Goal: Contribute content

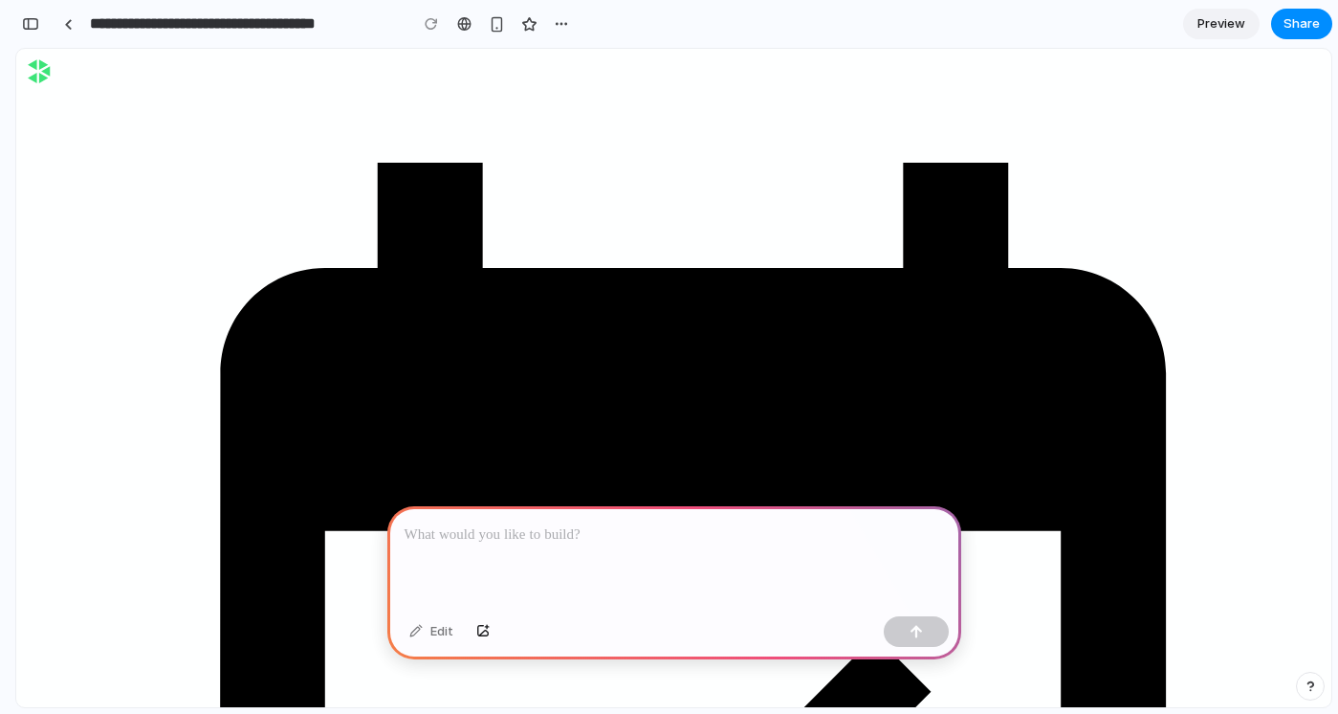
click at [616, 536] on p at bounding box center [674, 534] width 539 height 23
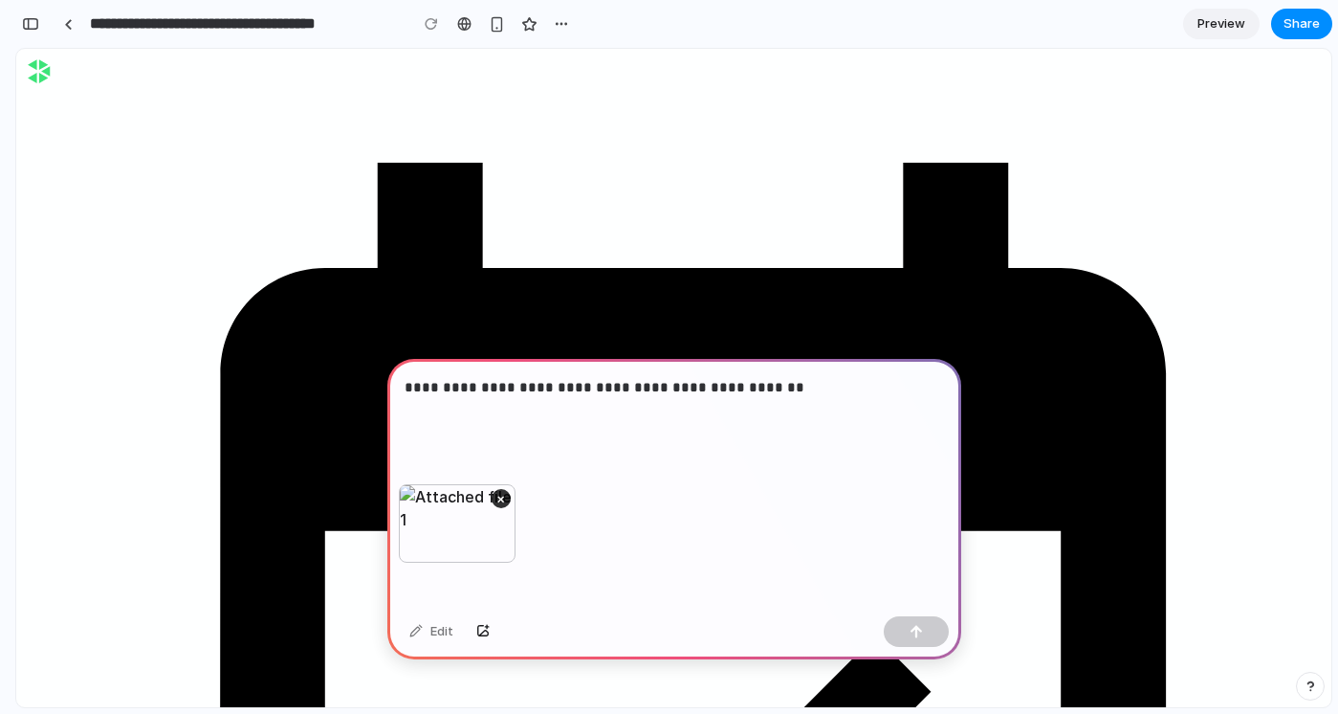
click at [794, 393] on p "**********" at bounding box center [674, 399] width 539 height 46
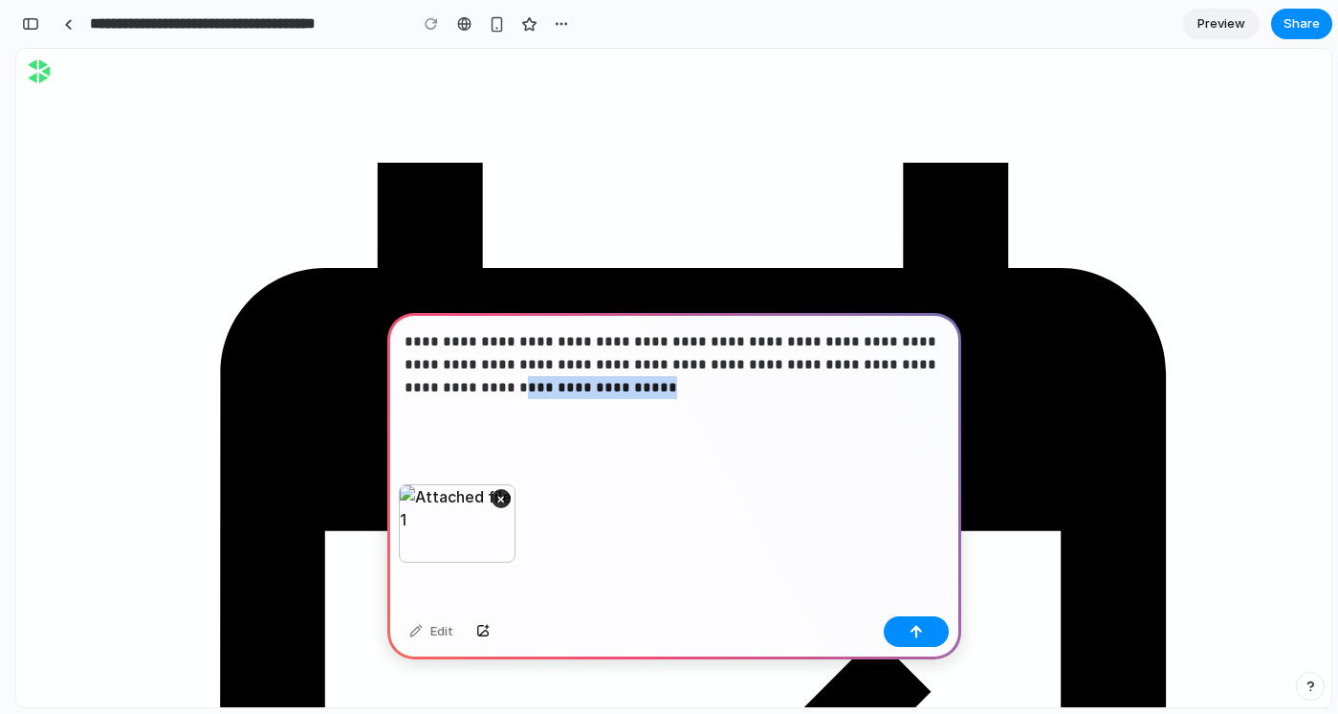
drag, startPoint x: 629, startPoint y: 387, endPoint x: 436, endPoint y: 393, distance: 193.3
click at [436, 393] on p "**********" at bounding box center [674, 376] width 539 height 92
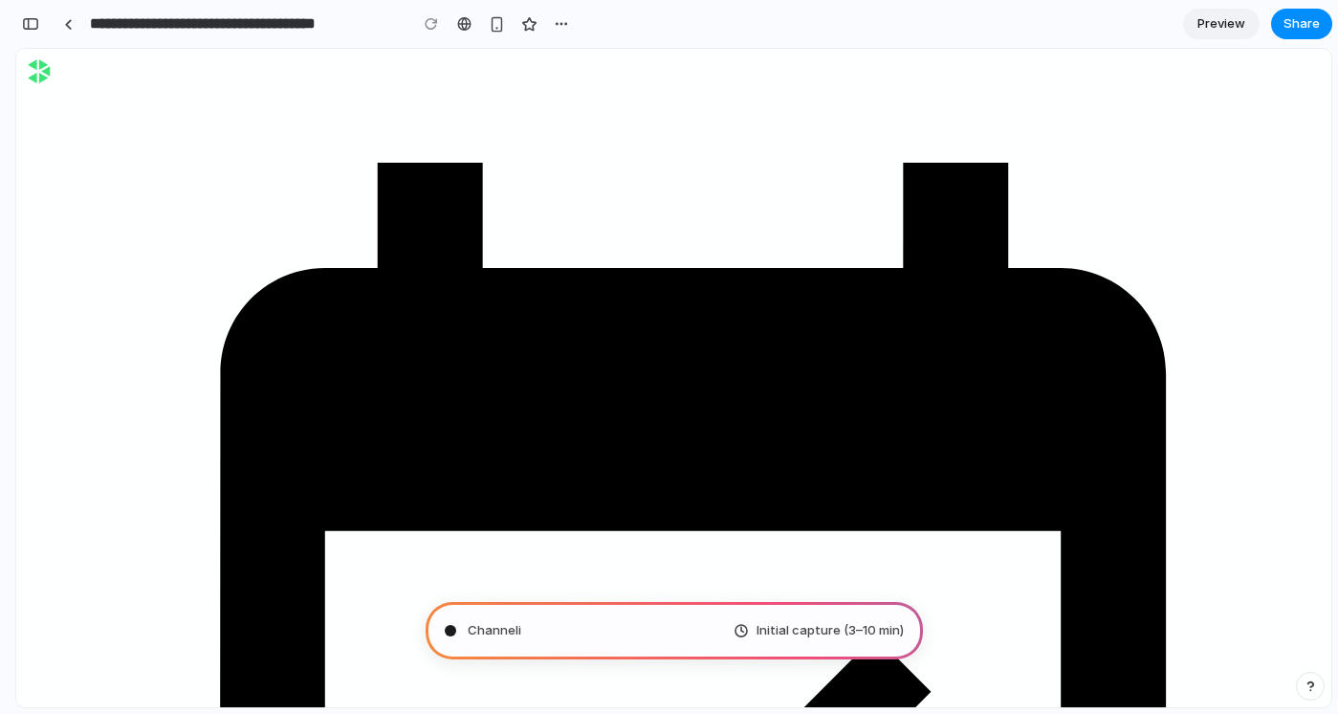
scroll to position [28, 0]
type input "**********"
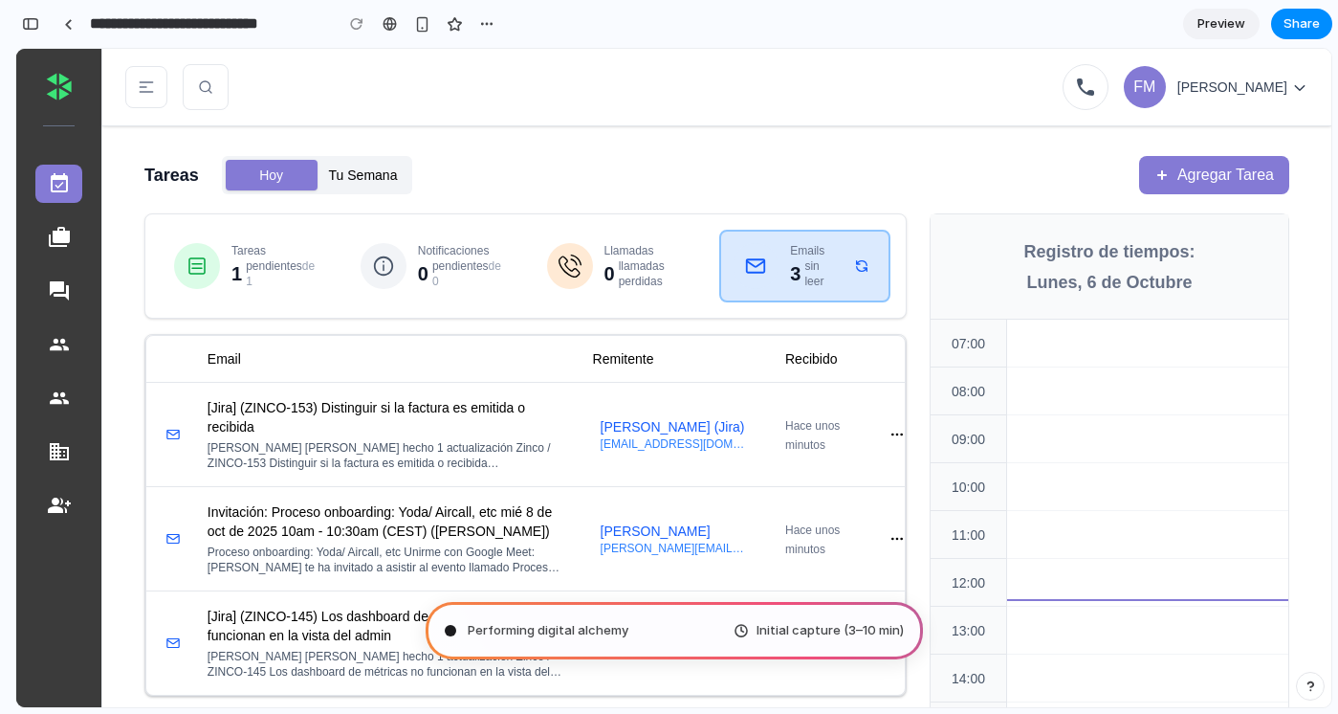
scroll to position [0, 0]
click at [895, 433] on button "button" at bounding box center [897, 434] width 31 height 31
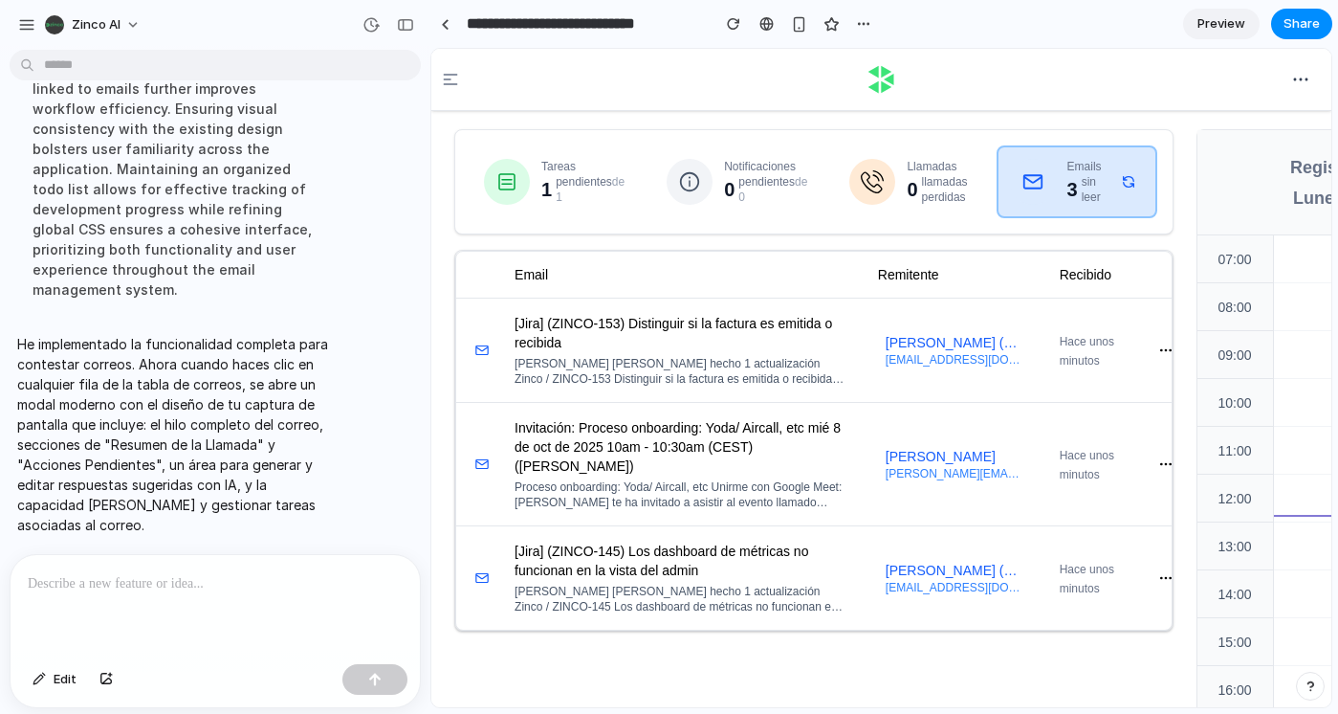
scroll to position [569, 0]
click at [1151, 344] on button "button" at bounding box center [1166, 350] width 31 height 31
click at [1081, 351] on td "Hace unos minutos" at bounding box center [1089, 349] width 91 height 104
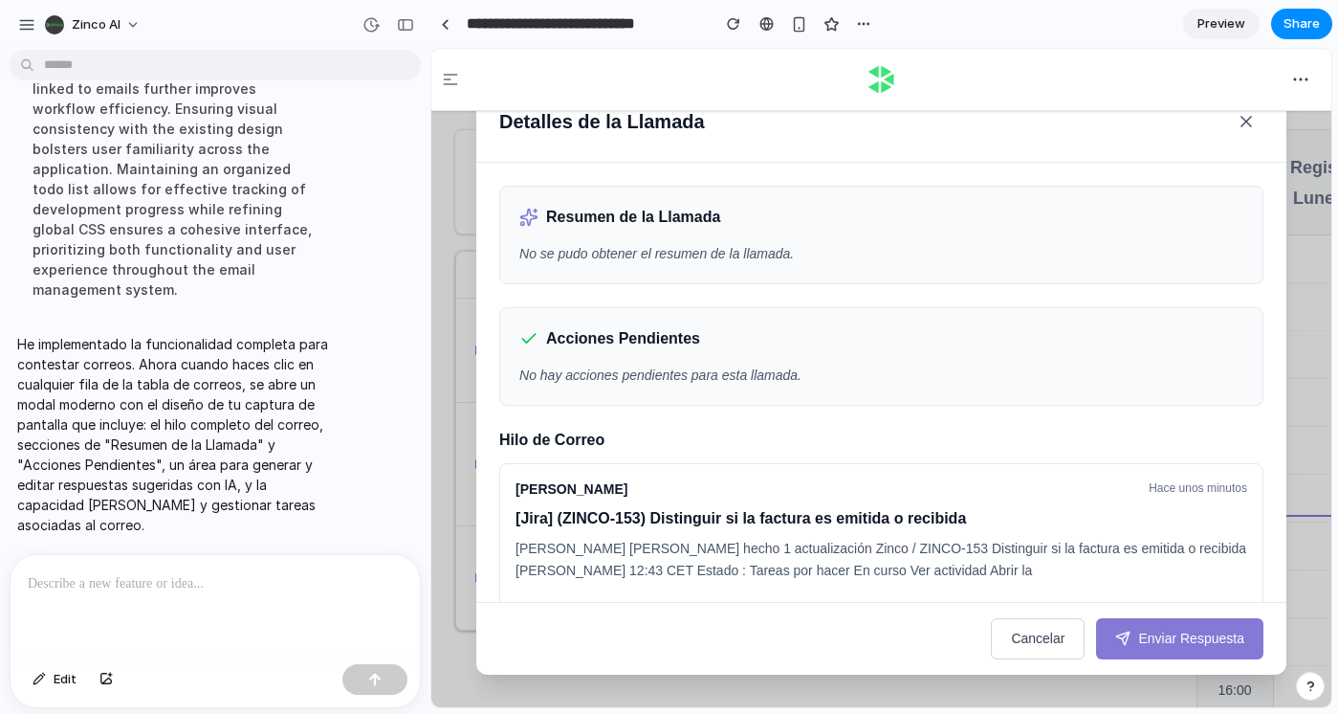
click at [238, 573] on p at bounding box center [215, 583] width 375 height 23
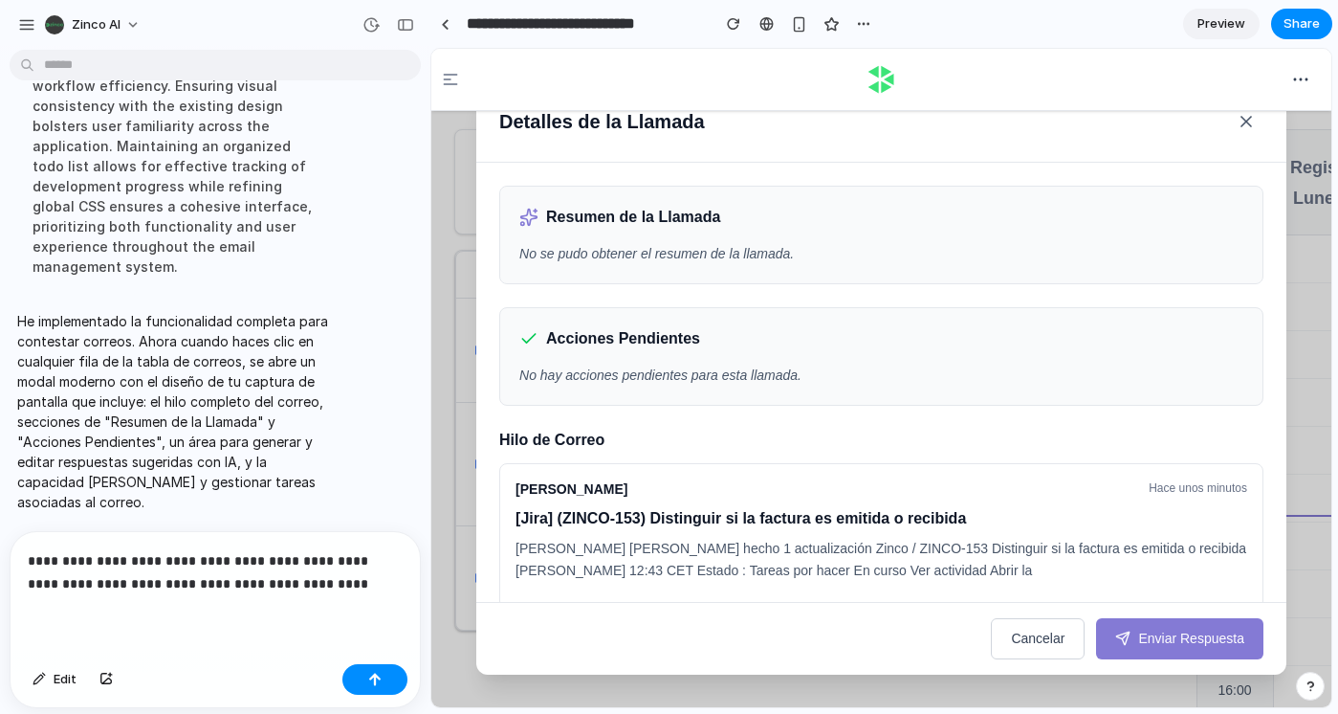
scroll to position [725, 0]
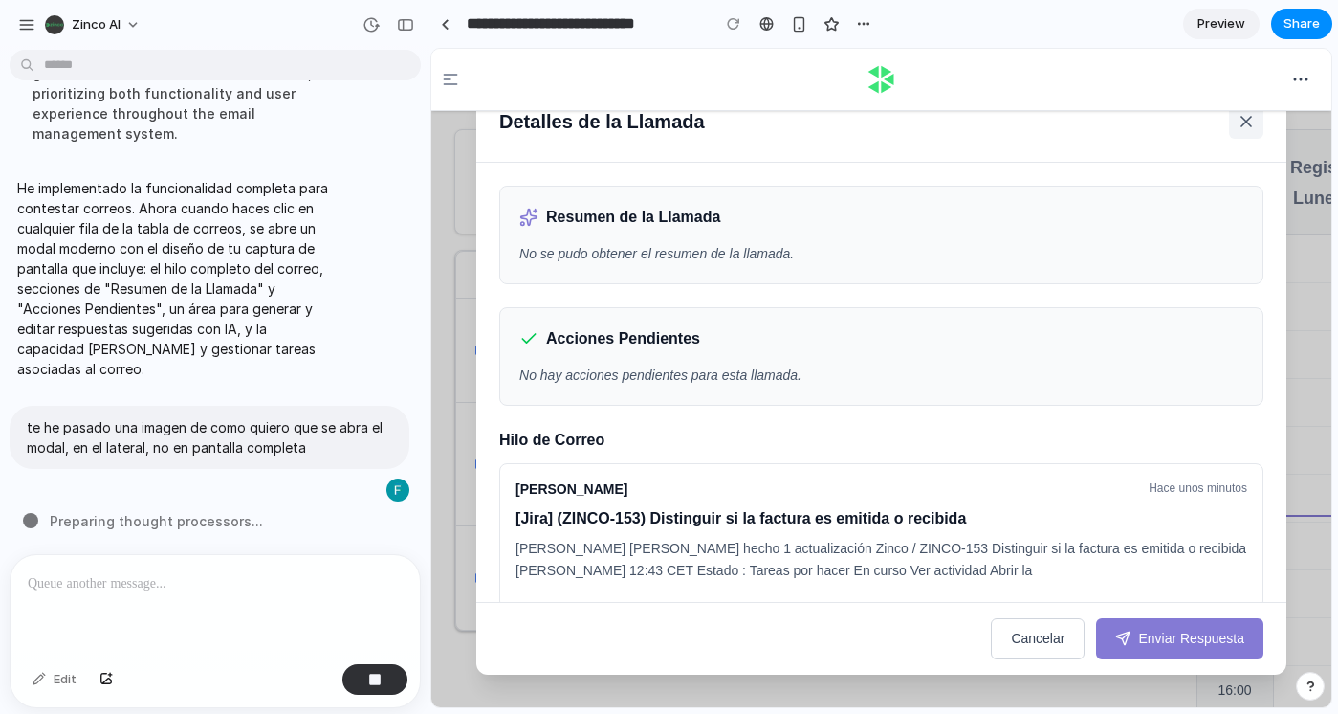
click at [1245, 122] on icon at bounding box center [1246, 122] width 10 height 10
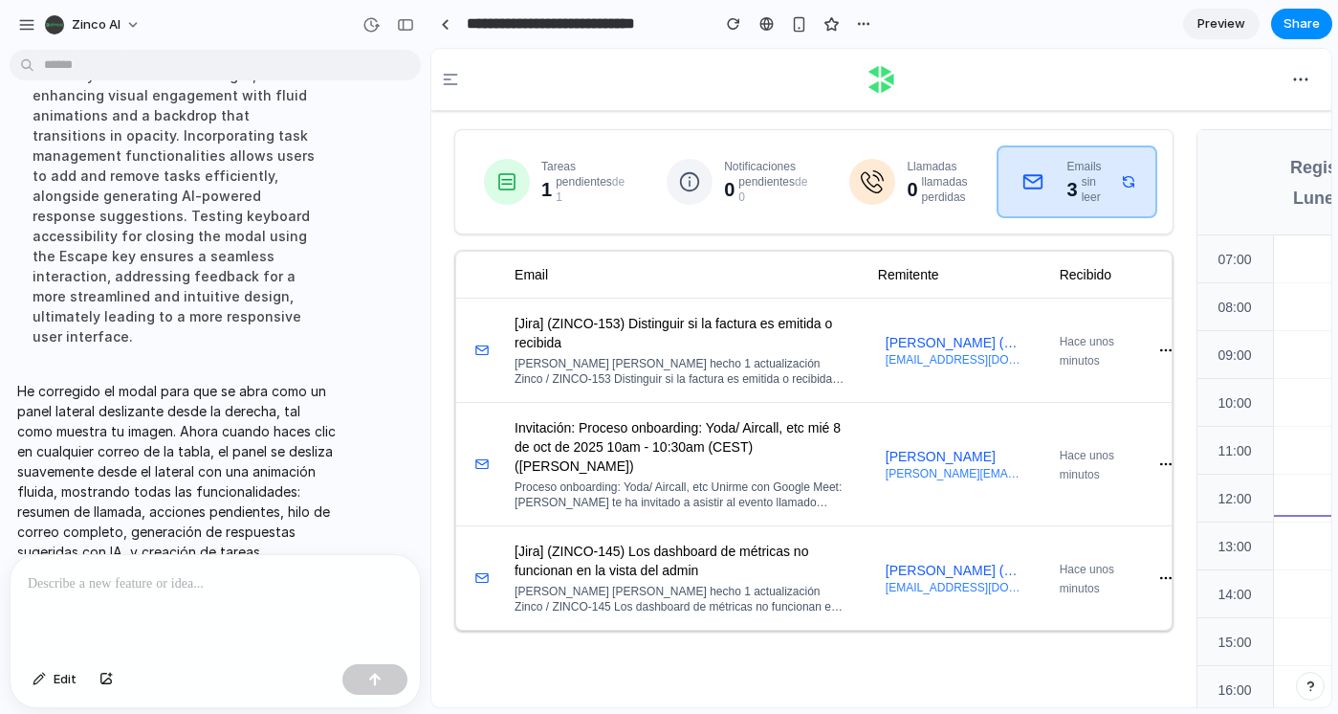
scroll to position [884, 0]
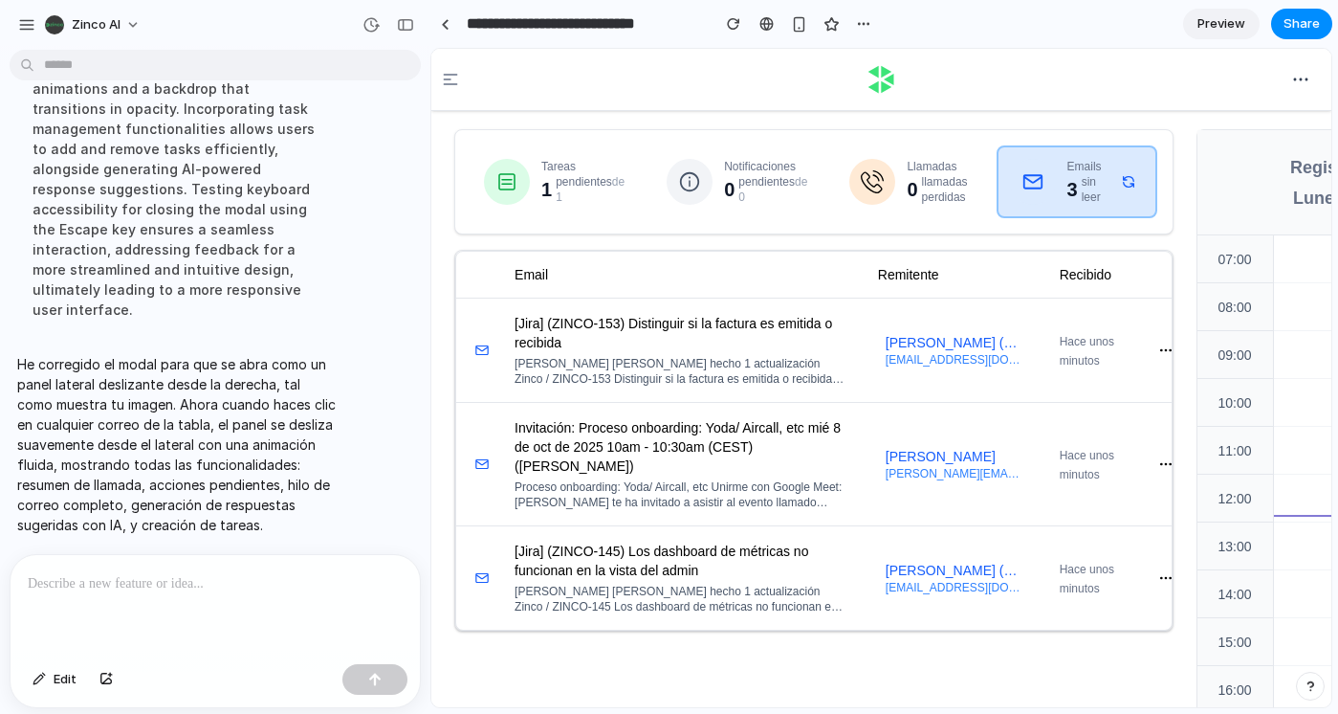
click at [1135, 348] on td at bounding box center [1153, 349] width 36 height 104
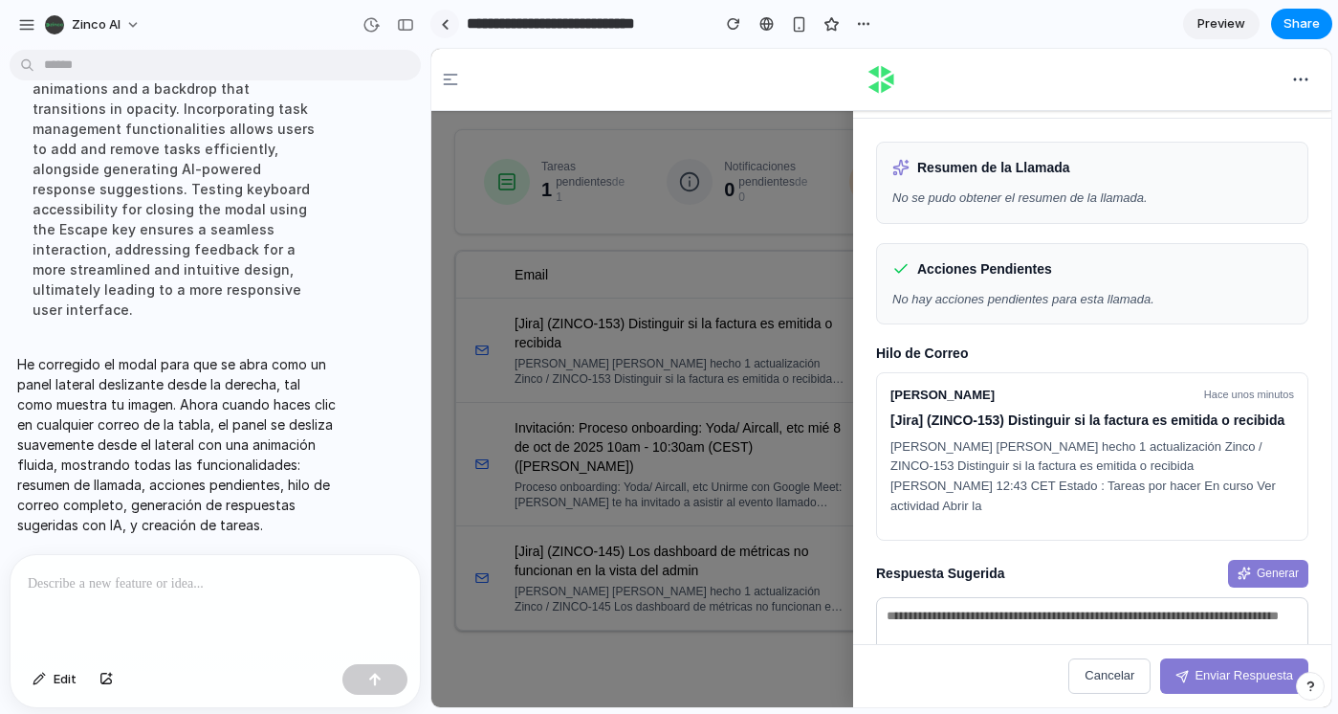
click at [442, 27] on div at bounding box center [445, 24] width 9 height 11
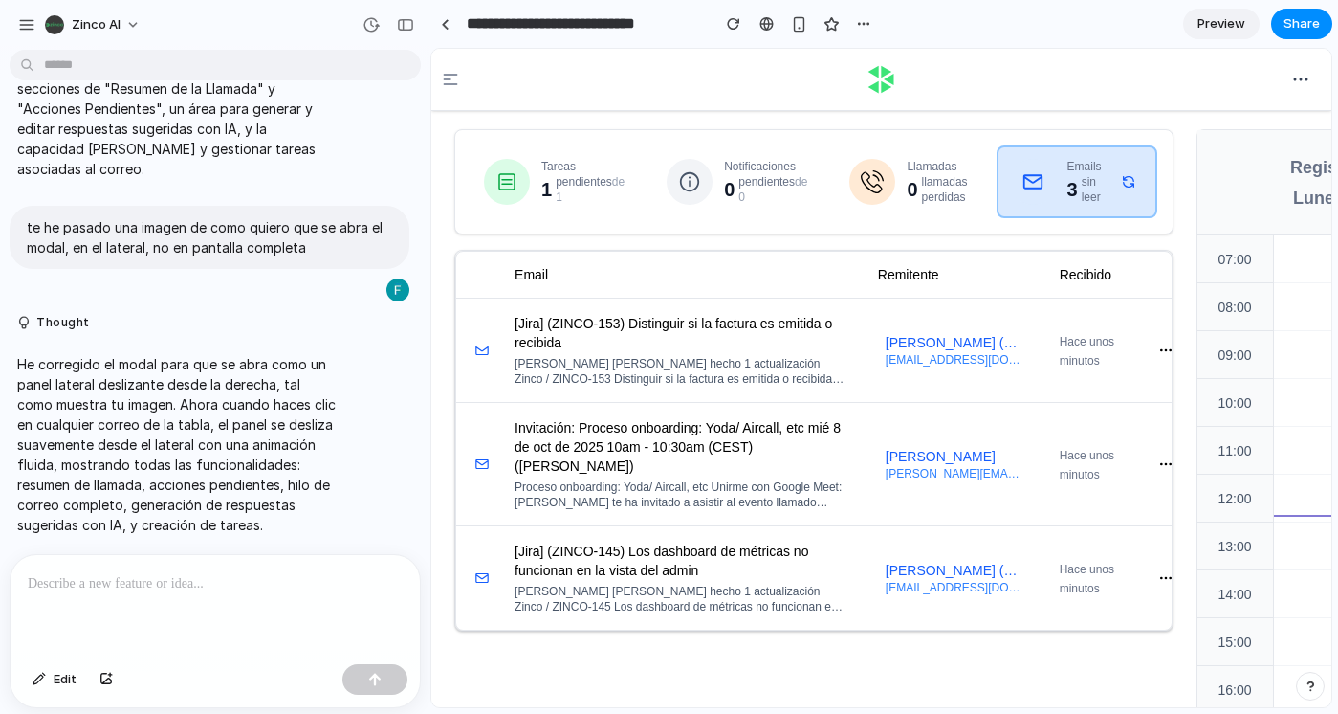
click at [456, 77] on icon at bounding box center [450, 79] width 15 height 11
click at [409, 27] on div "button" at bounding box center [405, 24] width 17 height 13
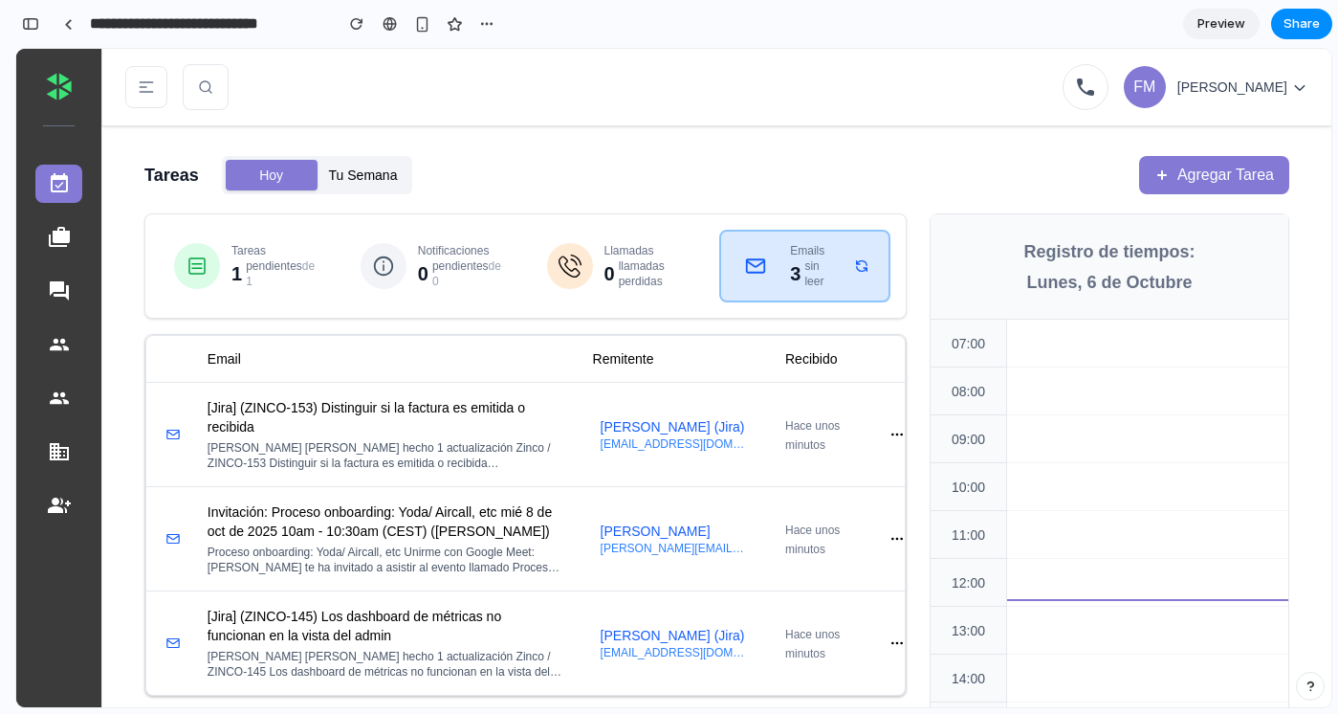
click at [892, 430] on button "button" at bounding box center [897, 434] width 31 height 31
click at [819, 440] on span "Hace unos minutos" at bounding box center [812, 435] width 55 height 33
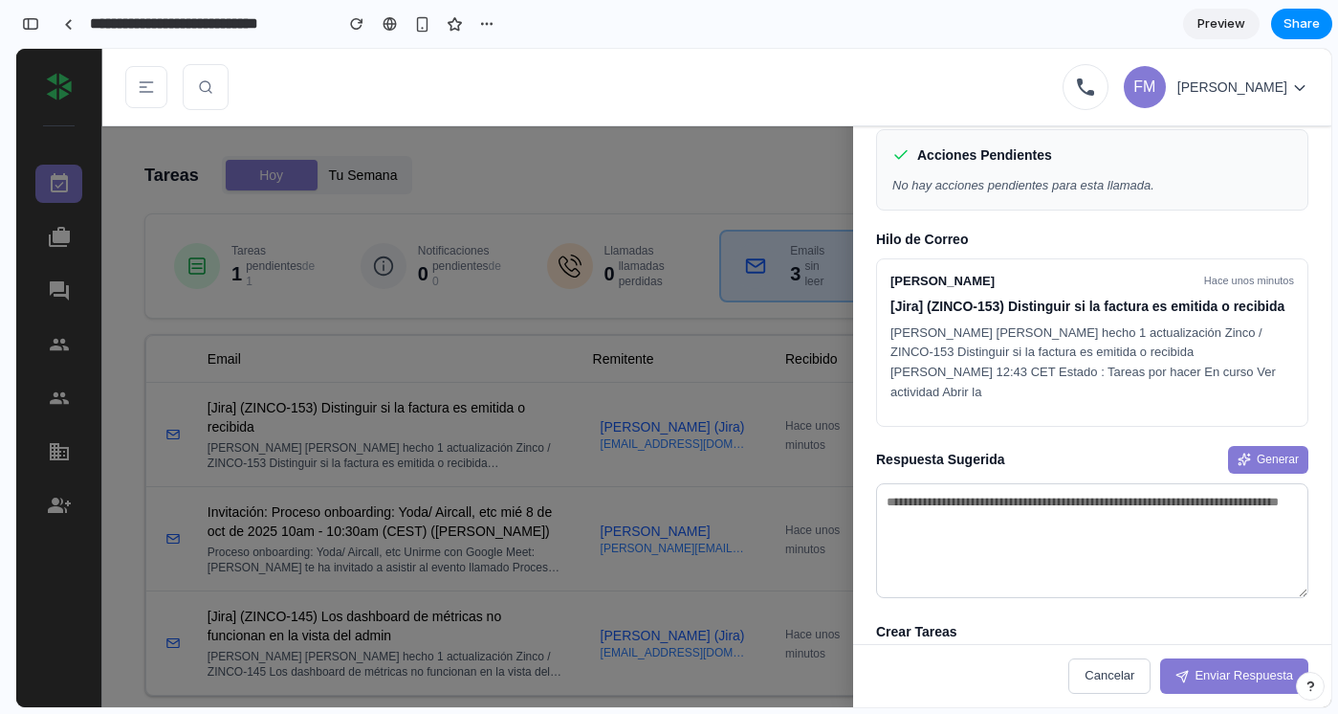
scroll to position [112, 0]
